Goal: Transaction & Acquisition: Purchase product/service

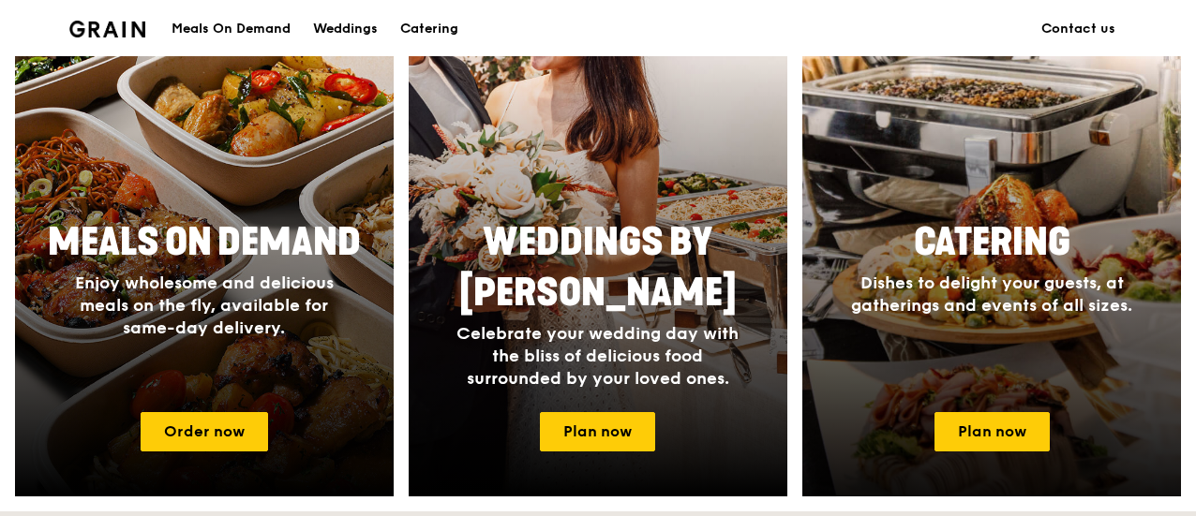
scroll to position [844, 0]
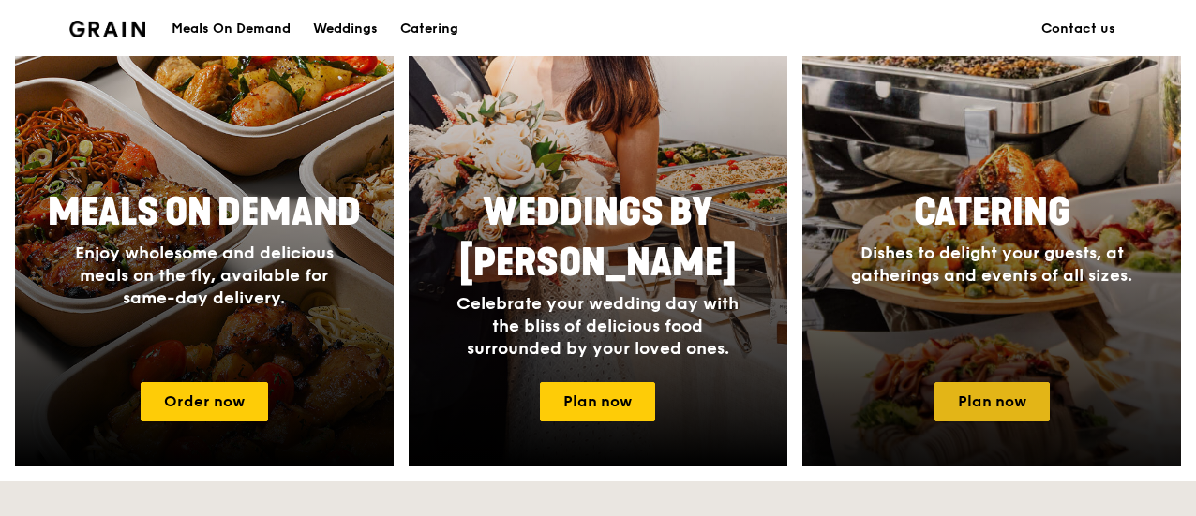
click at [1004, 405] on link "Plan now" at bounding box center [992, 401] width 115 height 39
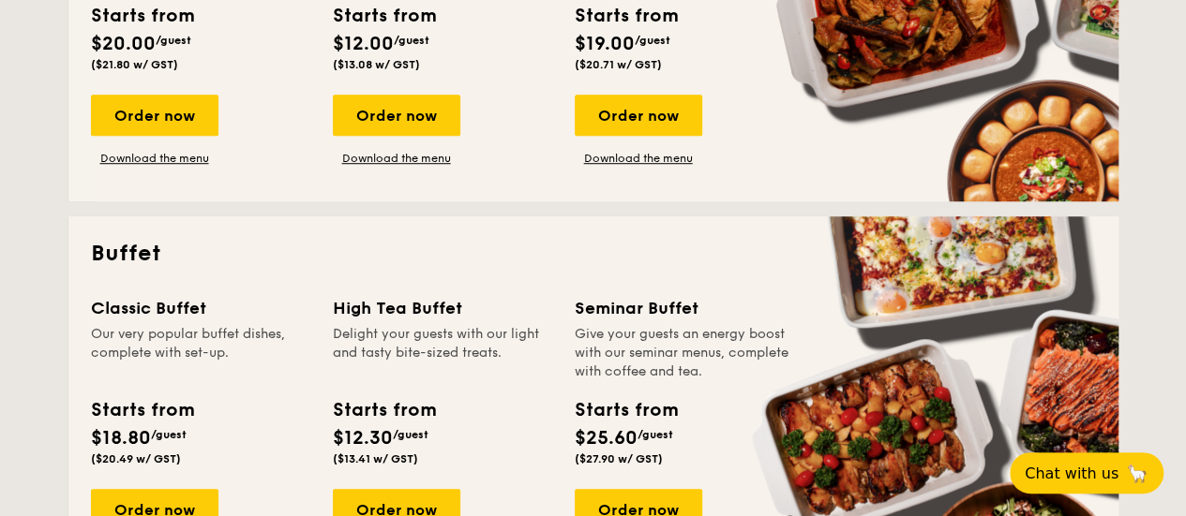
scroll to position [750, 0]
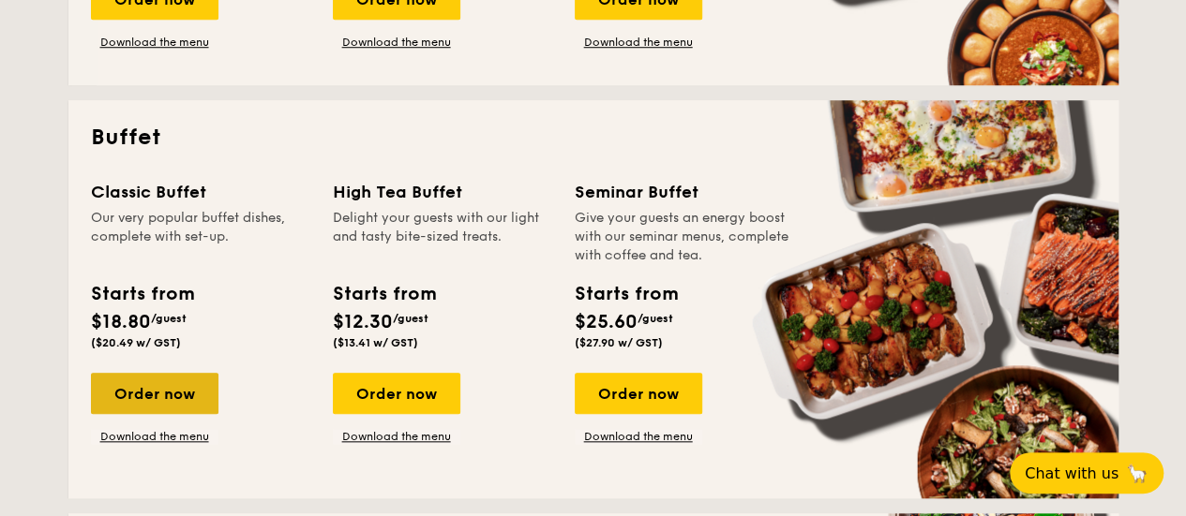
click at [182, 388] on div "Order now" at bounding box center [154, 393] width 127 height 41
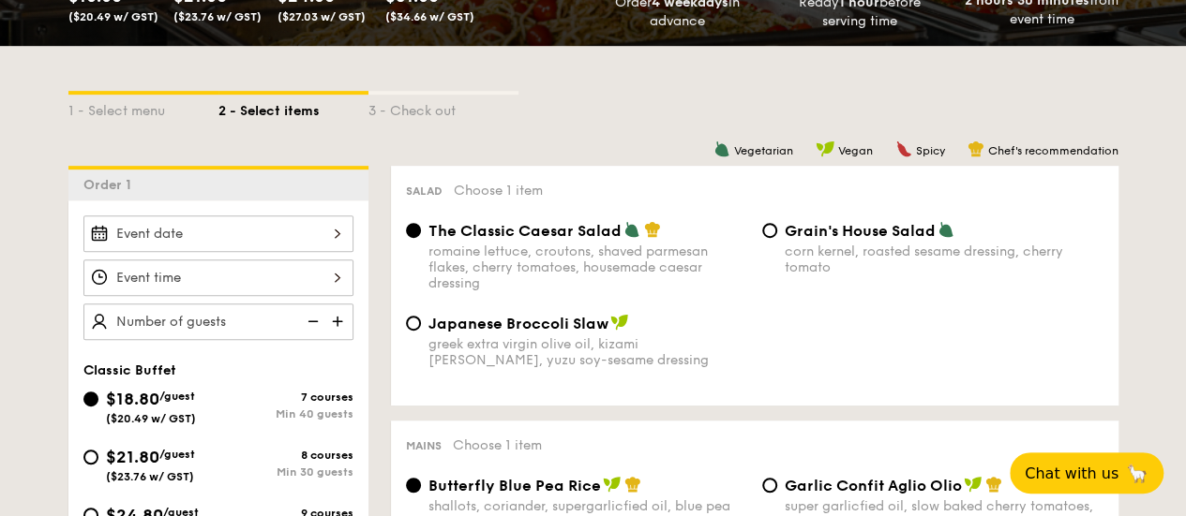
scroll to position [469, 0]
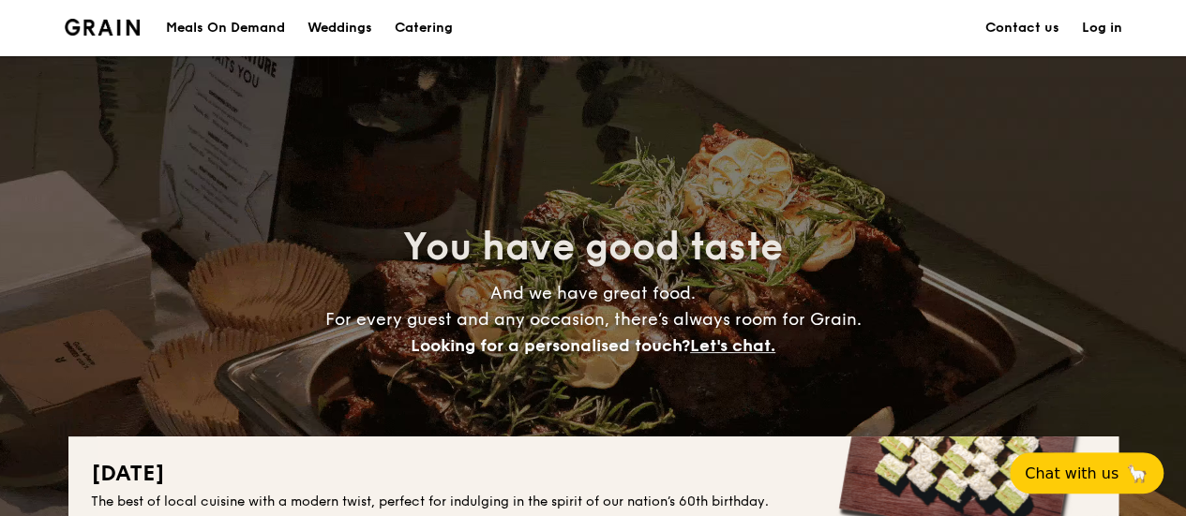
click at [437, 29] on h1 "Catering" at bounding box center [424, 28] width 58 height 56
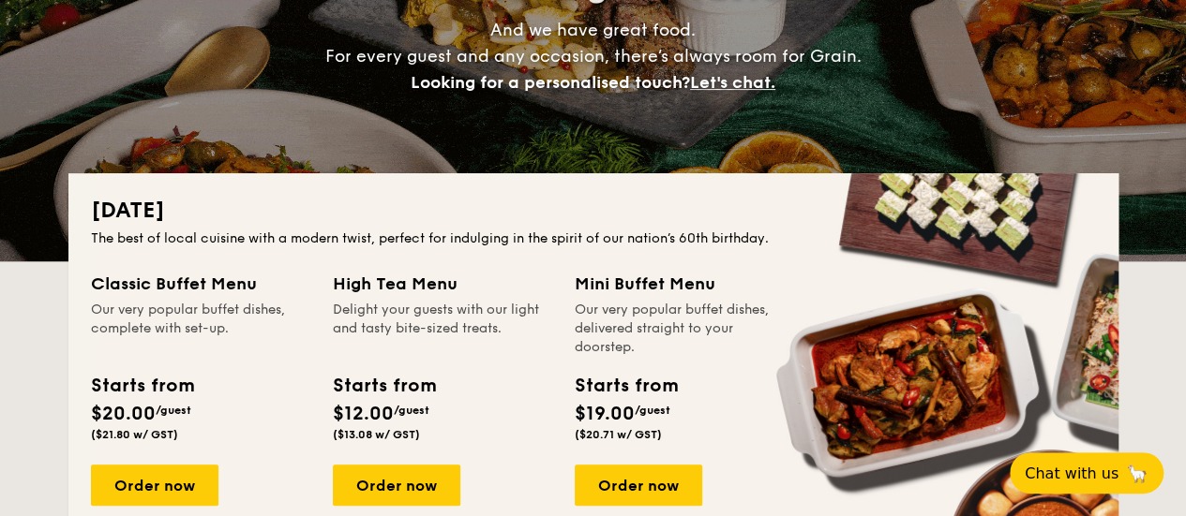
scroll to position [281, 0]
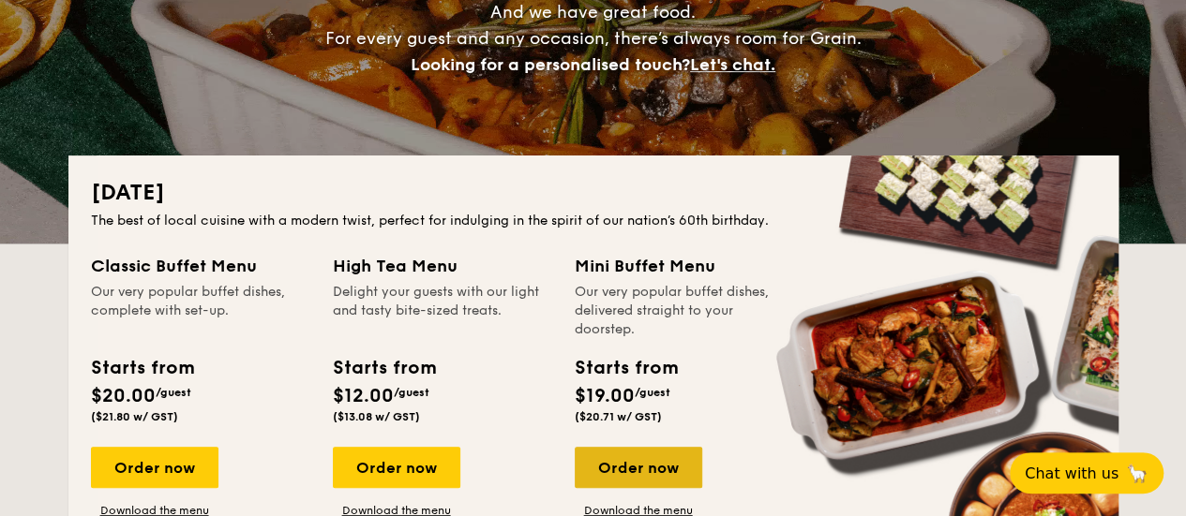
click at [611, 471] on div "Order now" at bounding box center [638, 467] width 127 height 41
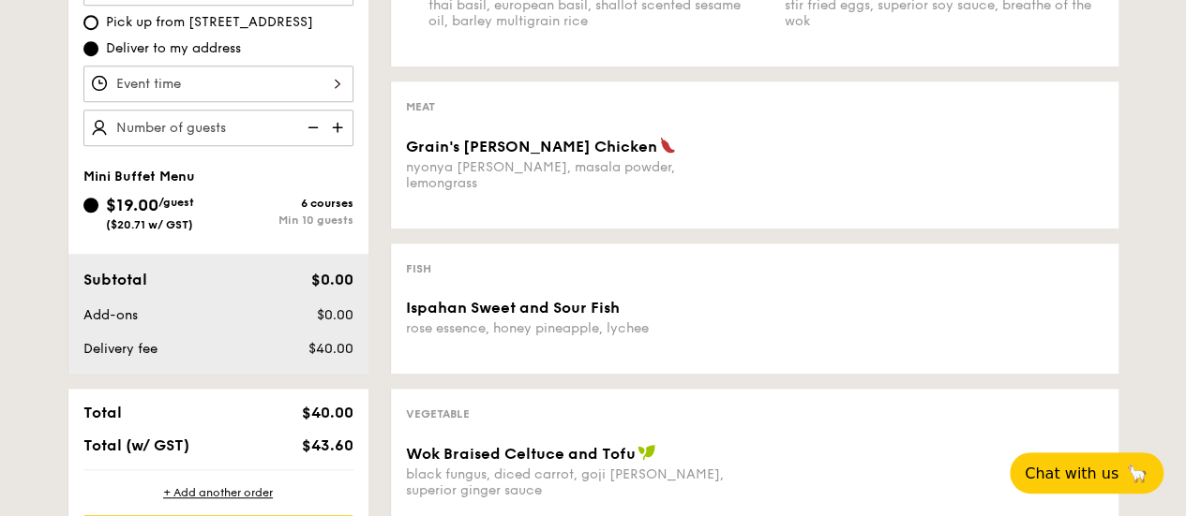
scroll to position [469, 0]
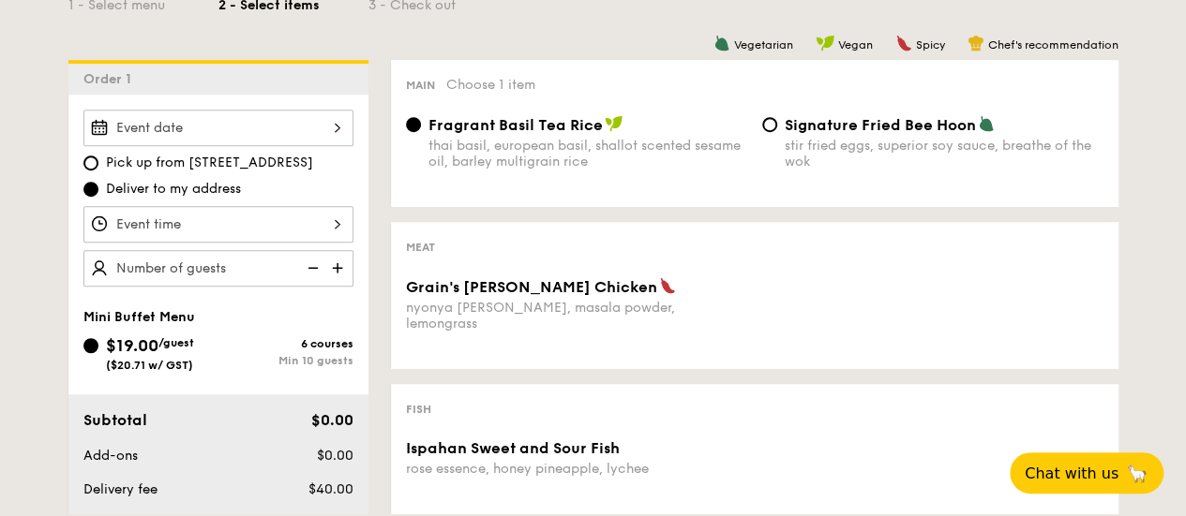
click at [766, 305] on div "Grain's [PERSON_NAME] Chicken nyonya [PERSON_NAME], masala powder, lemongrass" at bounding box center [754, 315] width 712 height 77
click at [337, 261] on img at bounding box center [339, 268] width 28 height 36
click at [332, 261] on img at bounding box center [339, 268] width 28 height 36
click at [328, 263] on img at bounding box center [339, 268] width 28 height 36
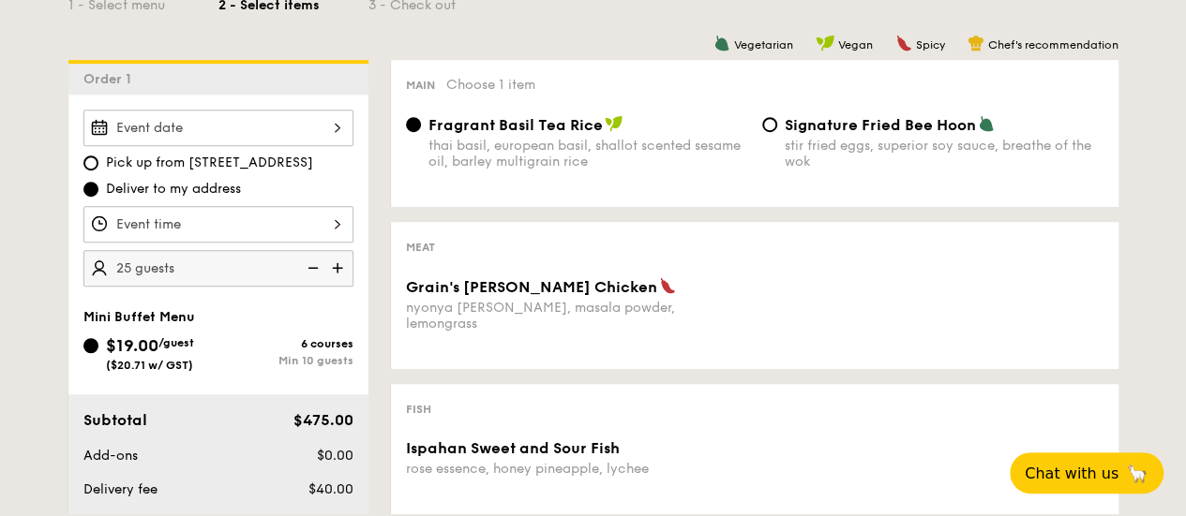
click at [313, 263] on img at bounding box center [311, 268] width 28 height 36
click at [312, 263] on img at bounding box center [311, 268] width 28 height 36
type input "10 guests"
click at [775, 119] on div "Signature Fried Bee Hoon stir fried eggs, superior soy sauce, breathe of the wok" at bounding box center [933, 142] width 356 height 54
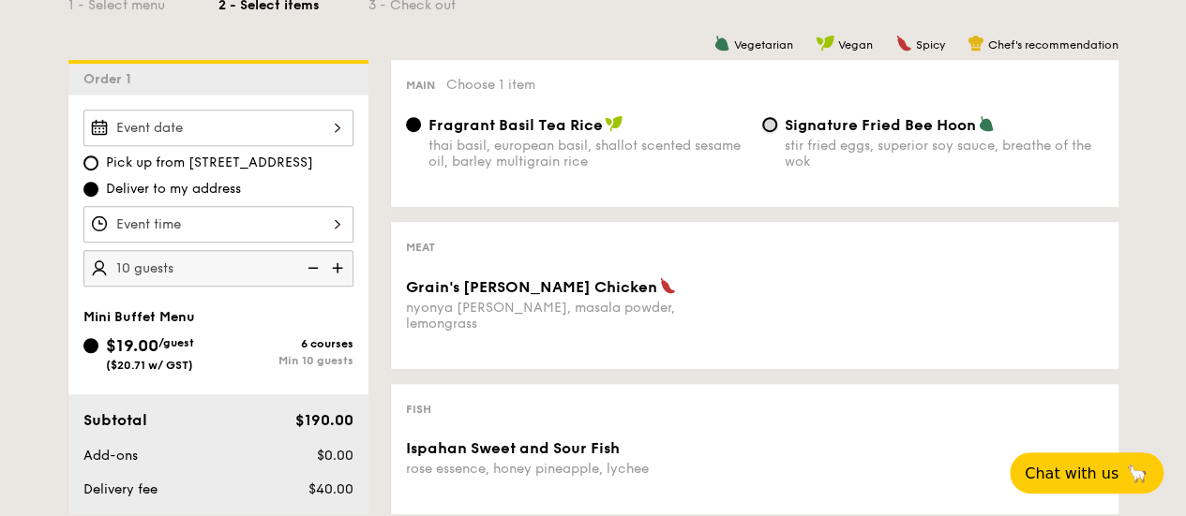
click at [770, 123] on input "Signature Fried Bee Hoon stir fried eggs, superior soy sauce, breathe of the wok" at bounding box center [769, 124] width 15 height 15
radio input "true"
click at [418, 125] on input "Fragrant Basil Tea Rice thai basil, european basil, shallot scented sesame oil,…" at bounding box center [413, 124] width 15 height 15
radio input "true"
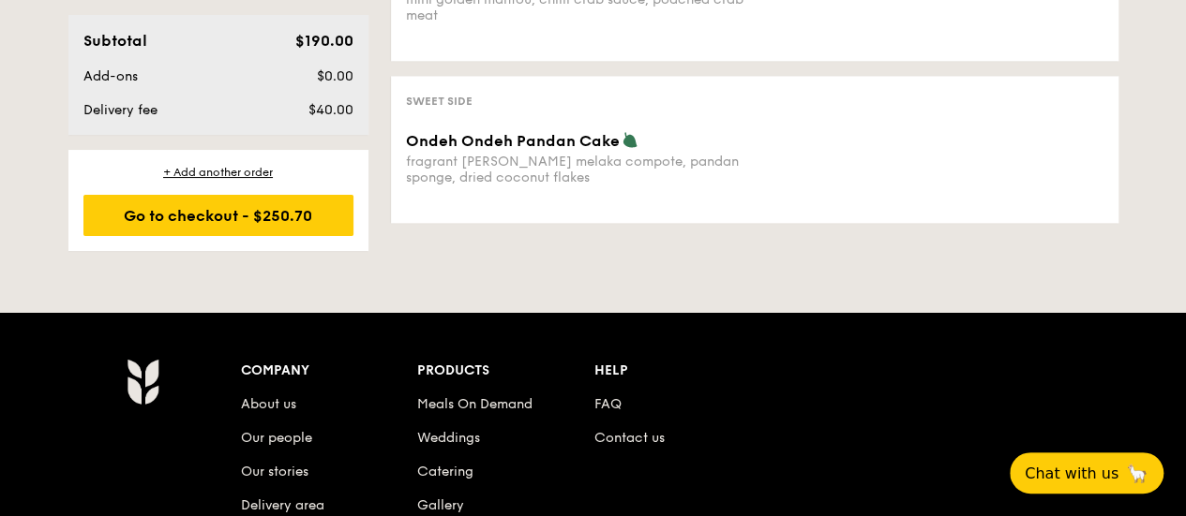
scroll to position [0, 0]
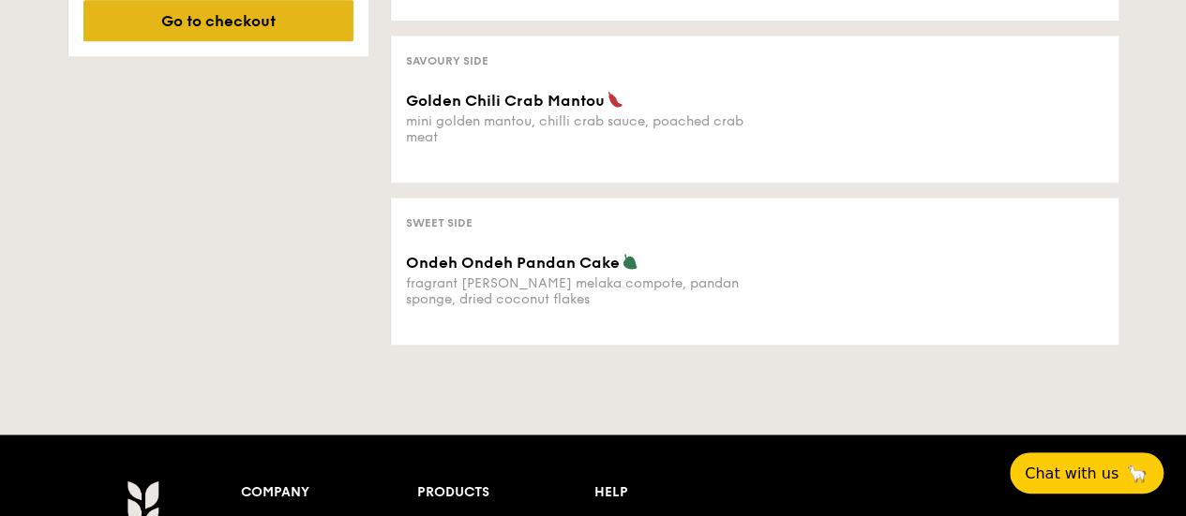
click at [269, 27] on div "Go to checkout" at bounding box center [218, 20] width 270 height 41
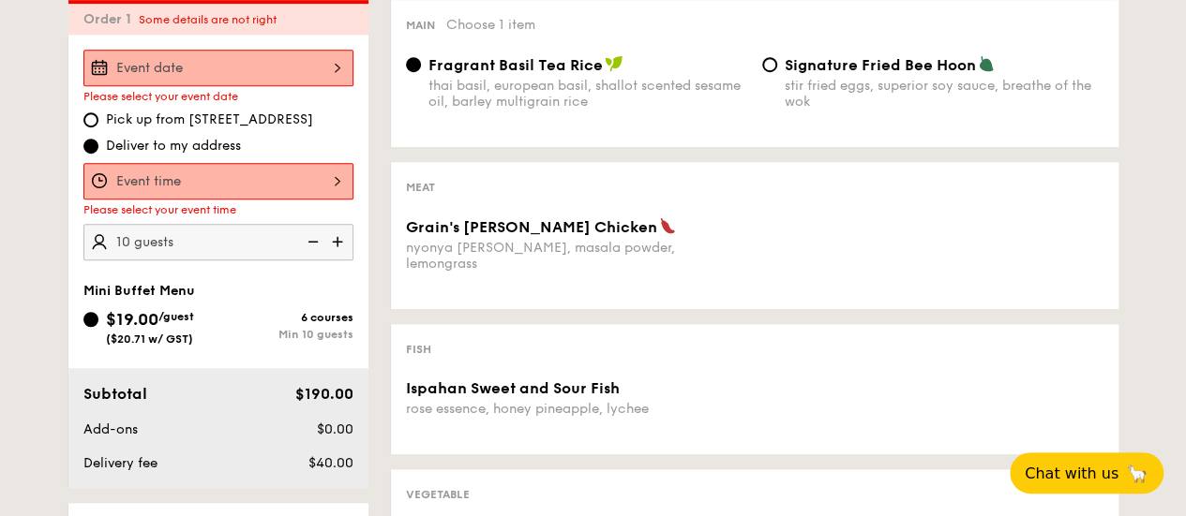
scroll to position [501, 0]
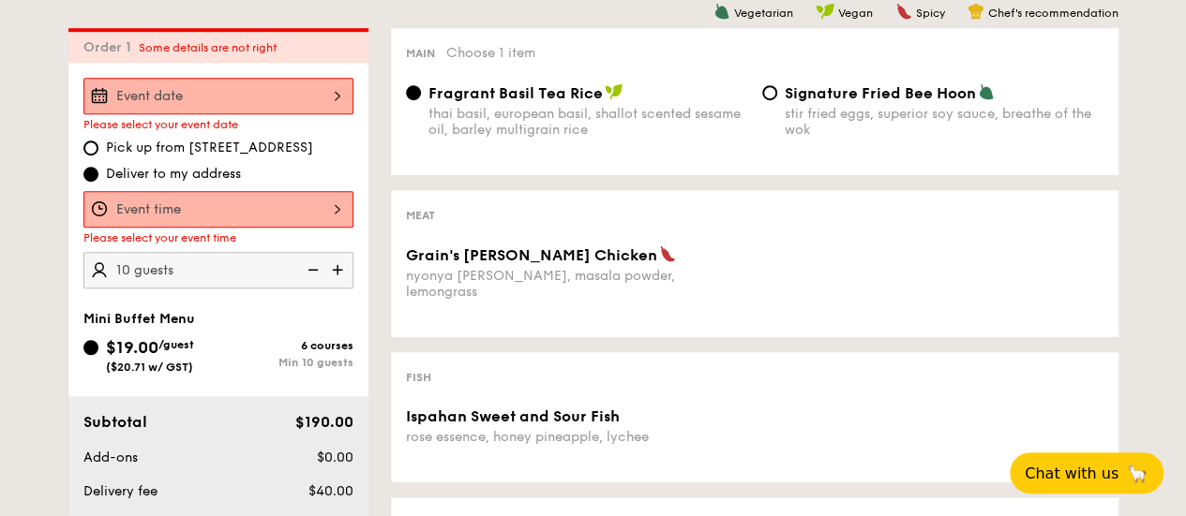
click at [224, 96] on div at bounding box center [218, 96] width 270 height 37
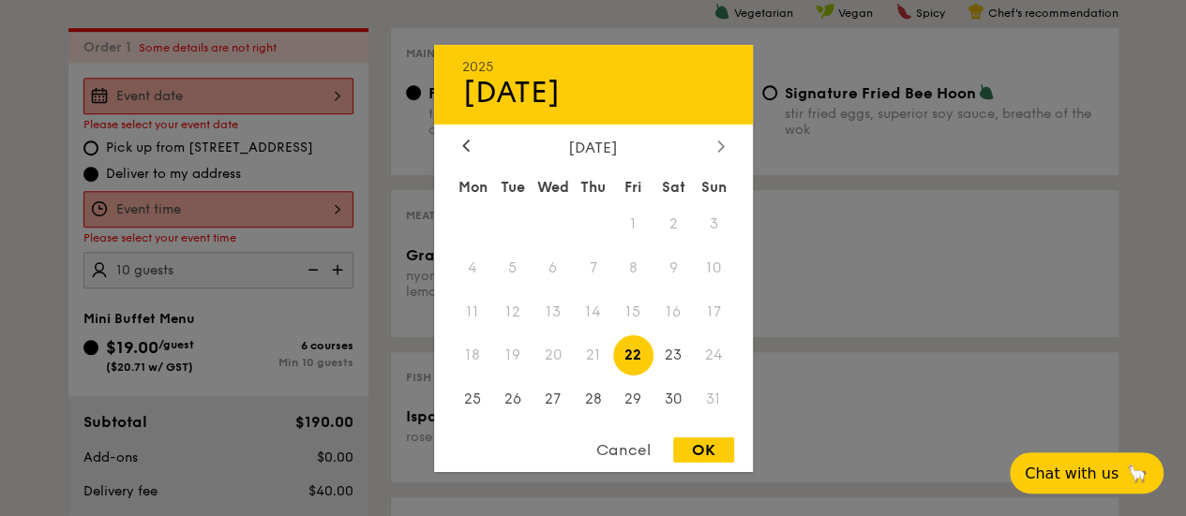
click at [720, 141] on icon at bounding box center [720, 146] width 6 height 11
click at [681, 309] on span "20" at bounding box center [673, 312] width 40 height 40
